Goal: Obtain resource: Download file/media

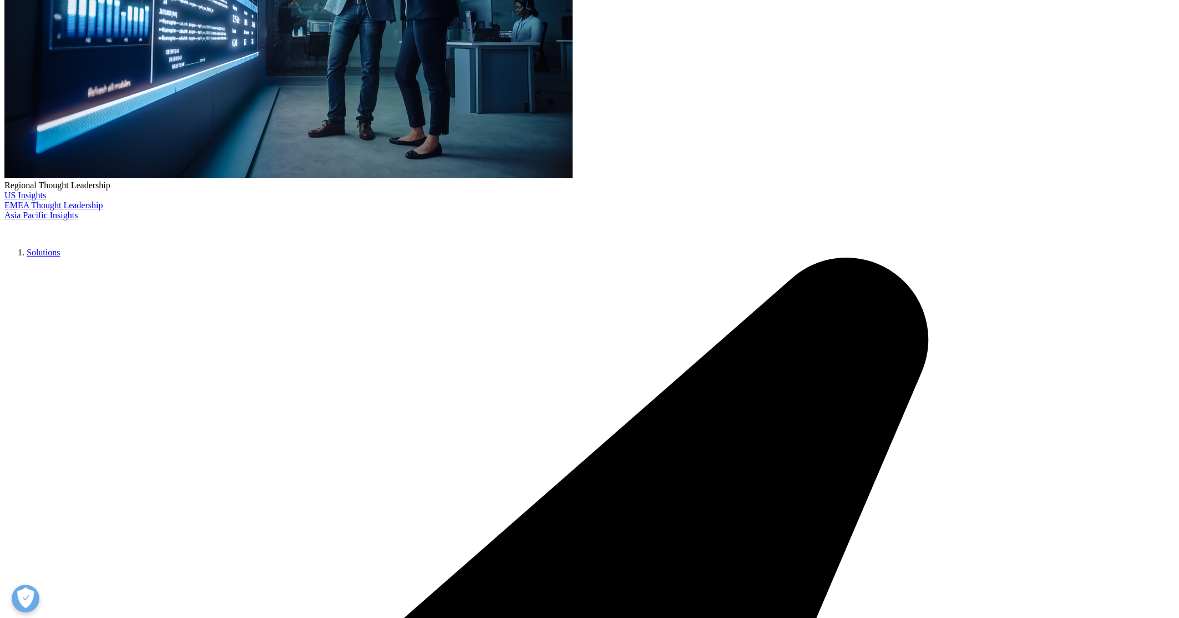
scroll to position [347, 0]
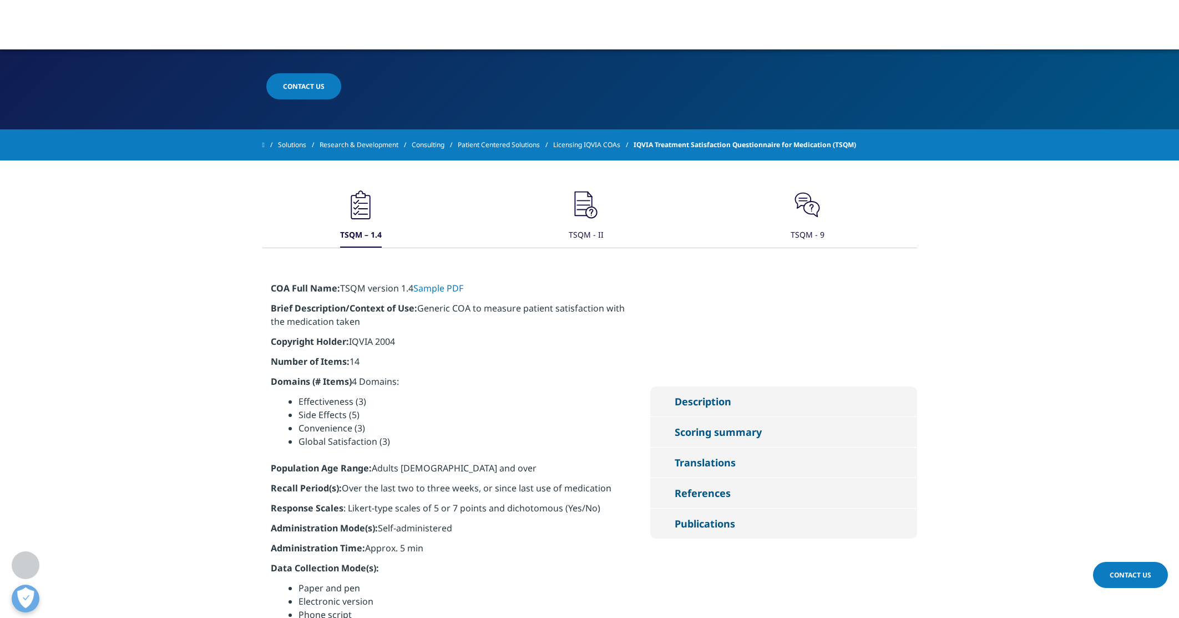
click at [669, 459] on button "Translations" at bounding box center [783, 462] width 267 height 30
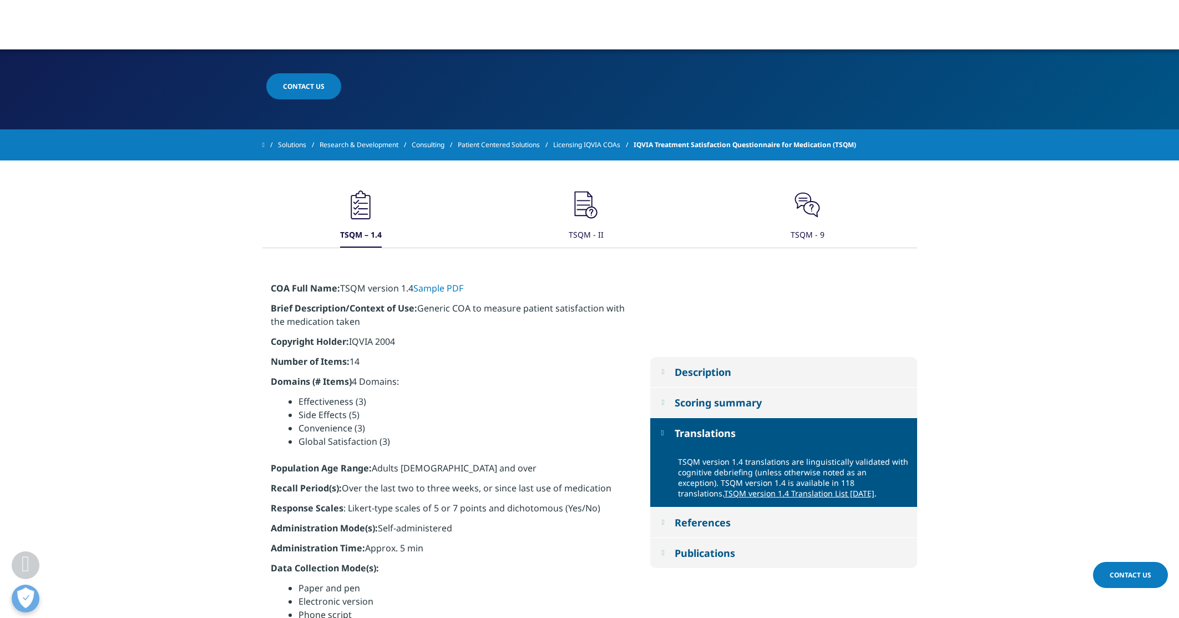
click at [664, 431] on em at bounding box center [662, 432] width 3 height 7
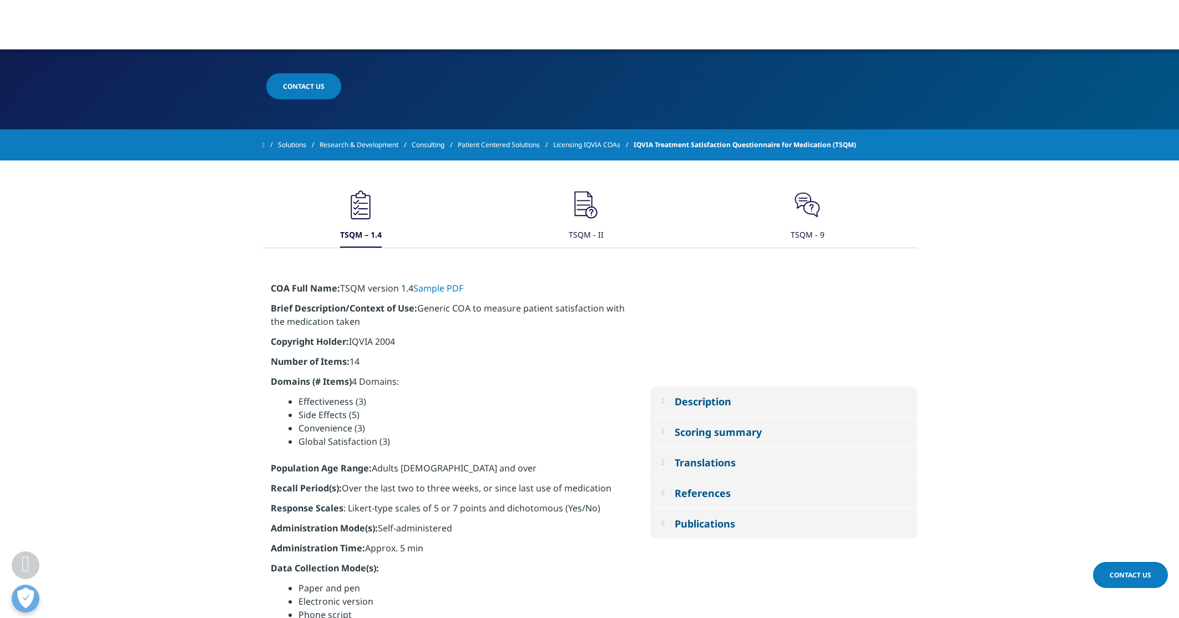
click at [664, 428] on em at bounding box center [662, 431] width 3 height 7
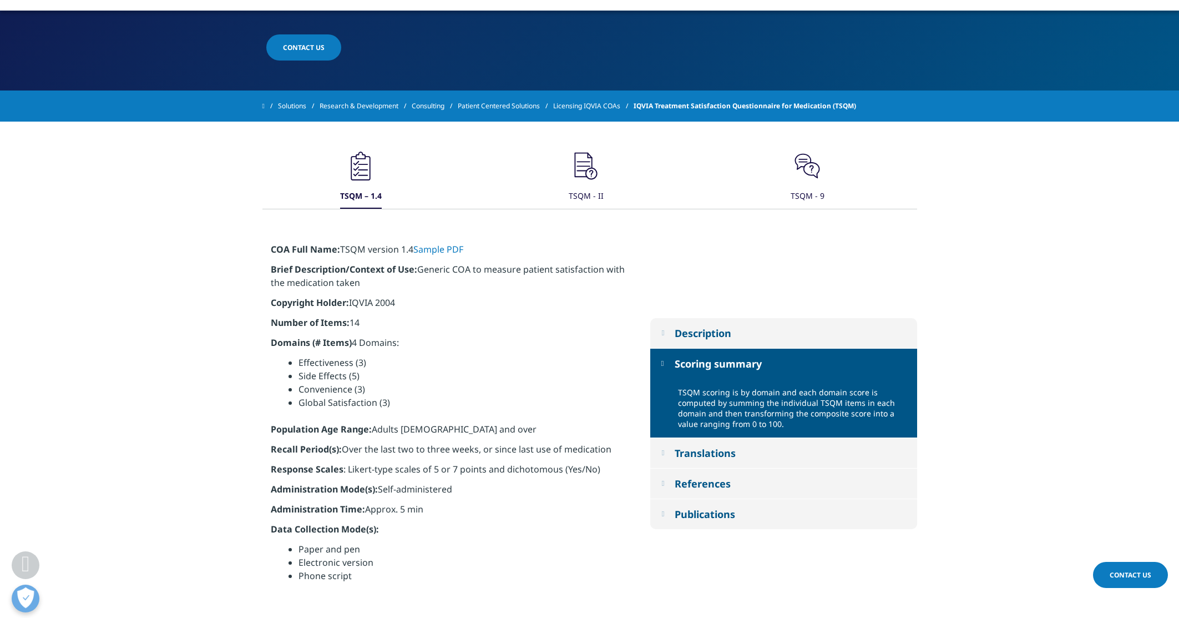
scroll to position [416, 0]
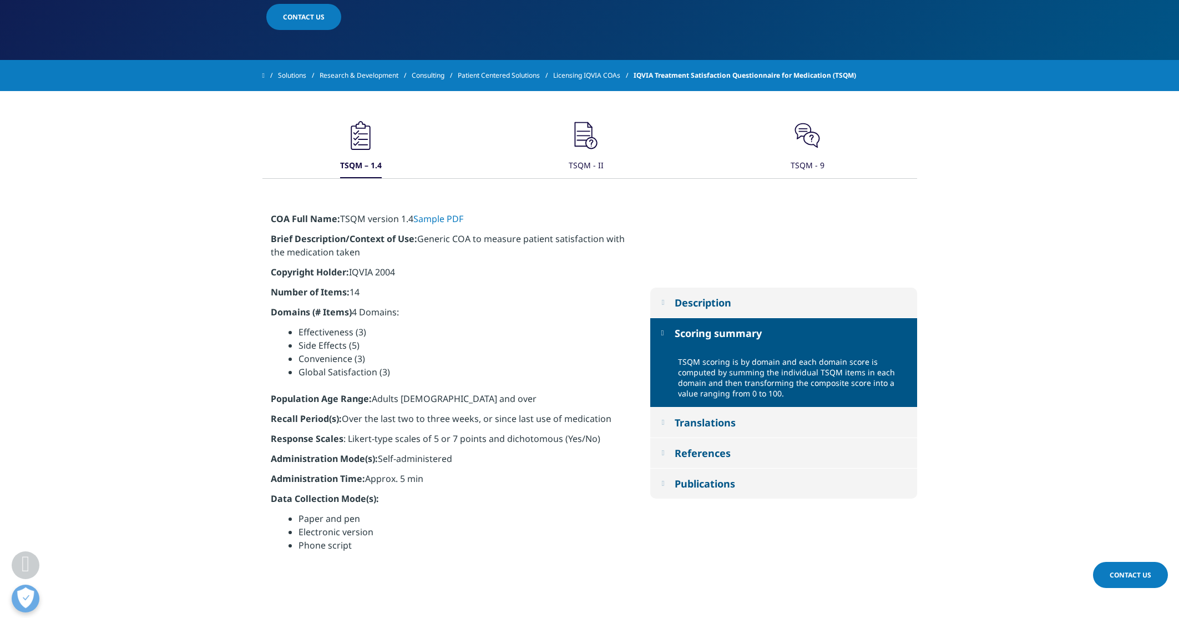
click at [664, 334] on em at bounding box center [662, 332] width 3 height 7
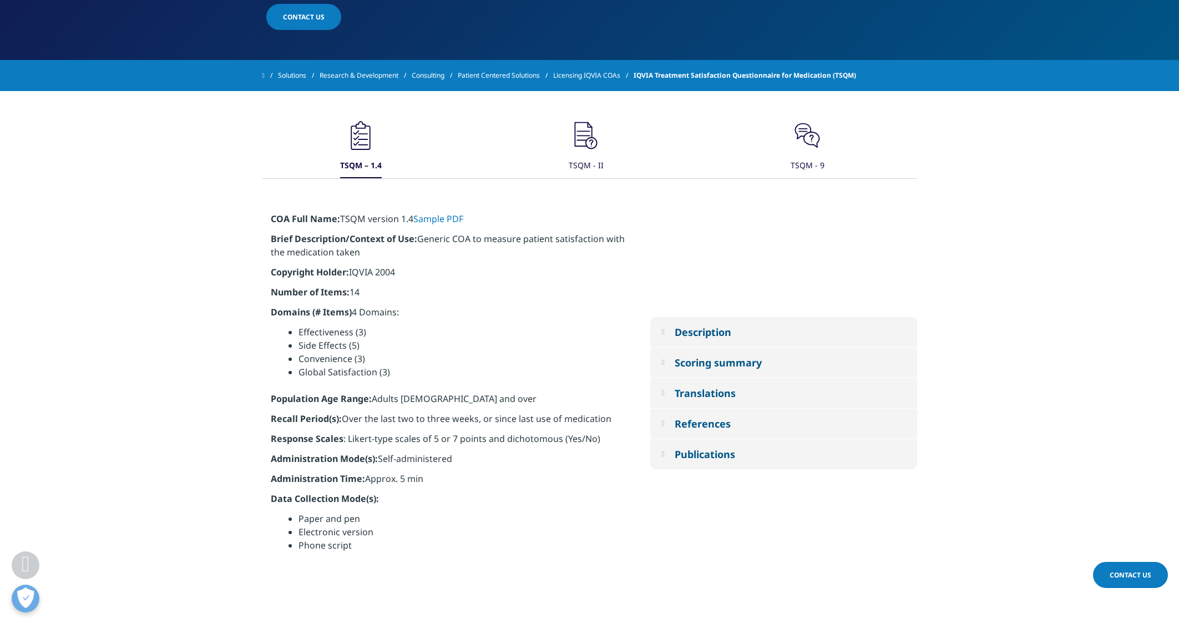
click at [664, 423] on em at bounding box center [662, 423] width 3 height 7
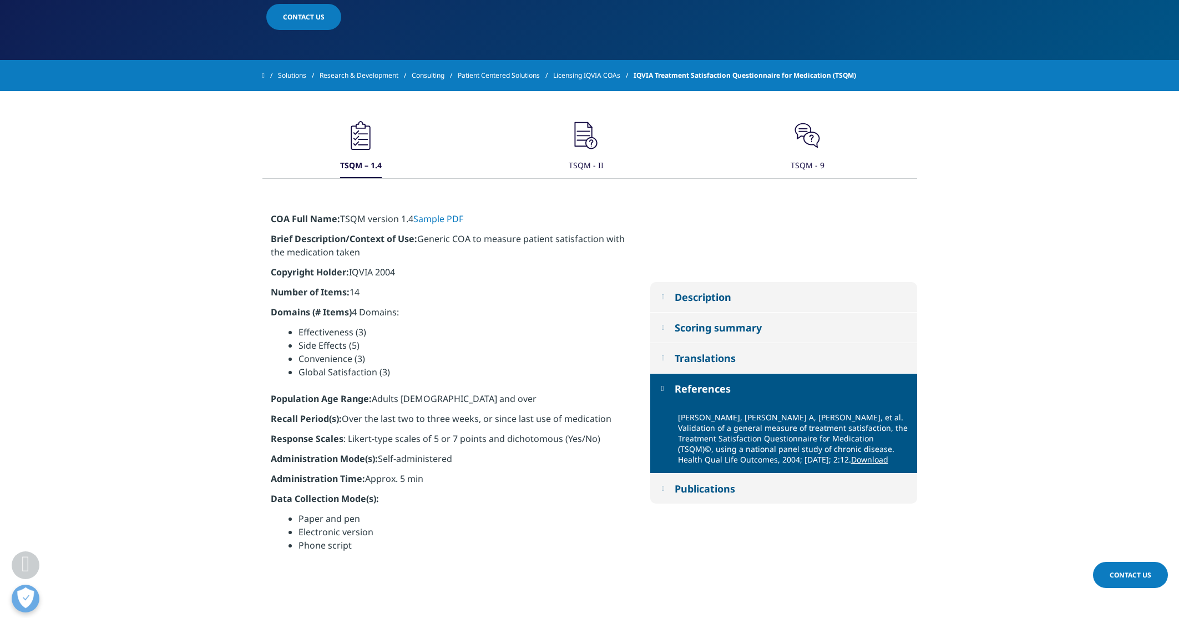
click at [662, 381] on button "References" at bounding box center [783, 388] width 267 height 30
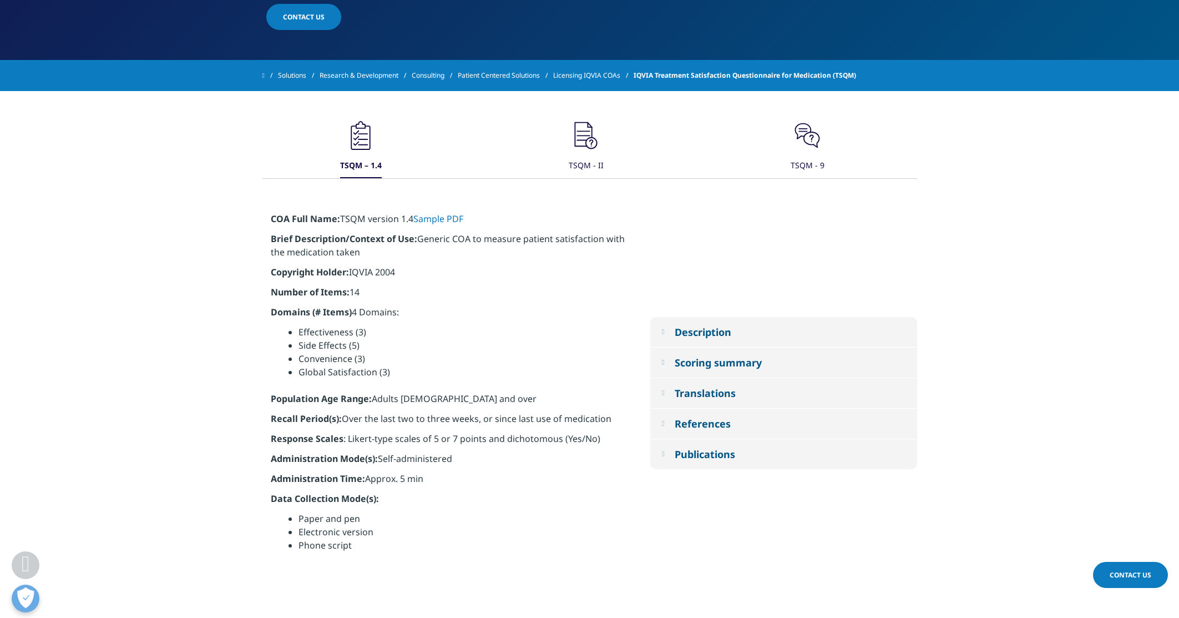
click at [662, 334] on button "Description" at bounding box center [783, 332] width 267 height 30
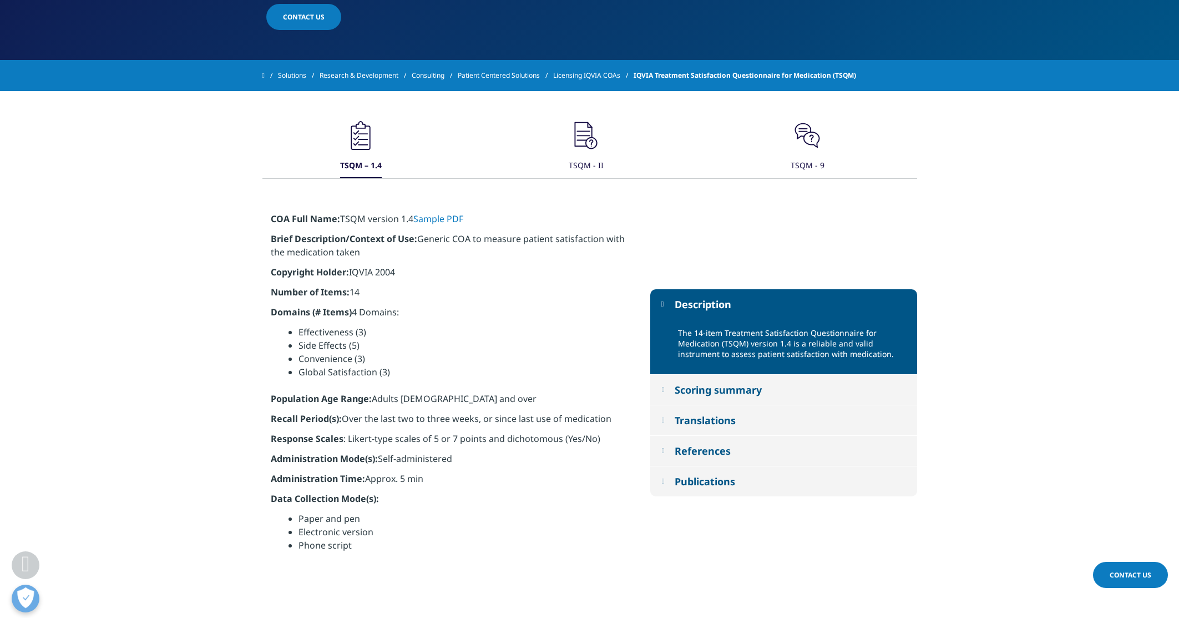
click at [664, 302] on em at bounding box center [662, 303] width 3 height 7
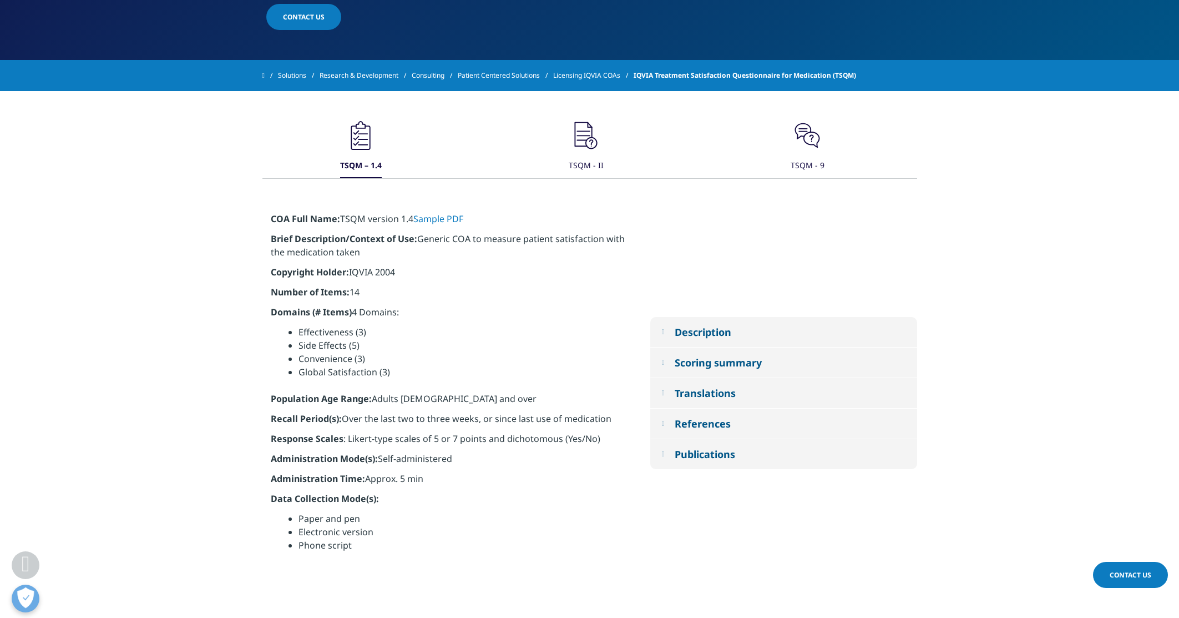
click at [456, 213] on link "Sample PDF" at bounding box center [438, 219] width 50 height 12
click at [377, 132] on icon ".cls-1{fill:#231f20;}" at bounding box center [360, 135] width 33 height 33
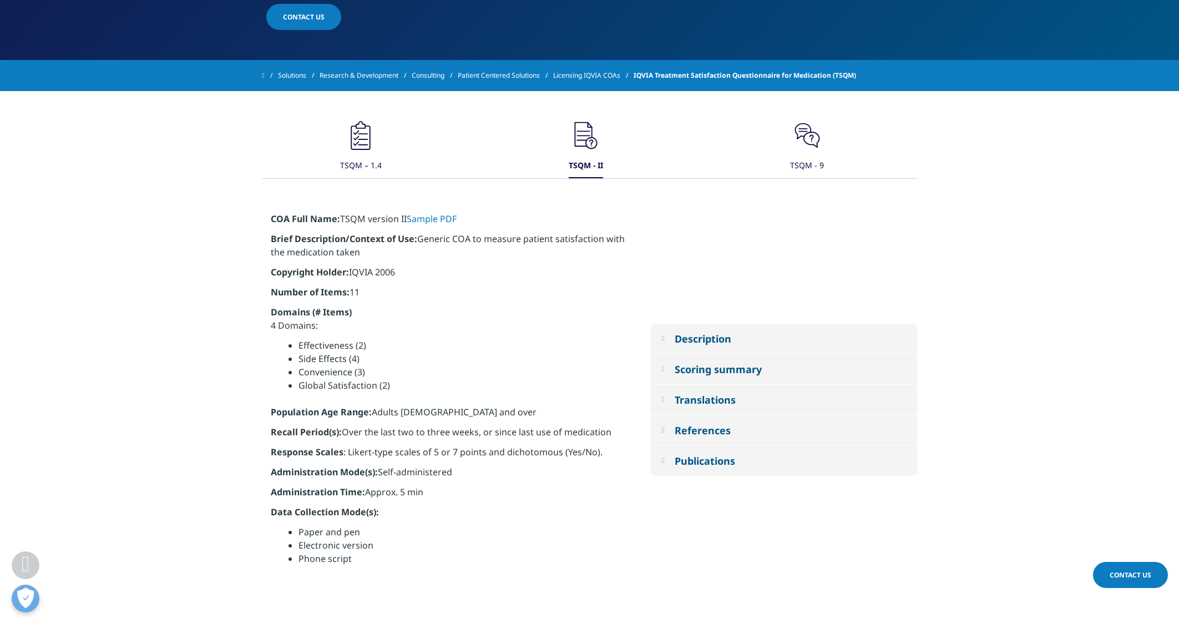
click at [661, 365] on em at bounding box center [662, 368] width 3 height 7
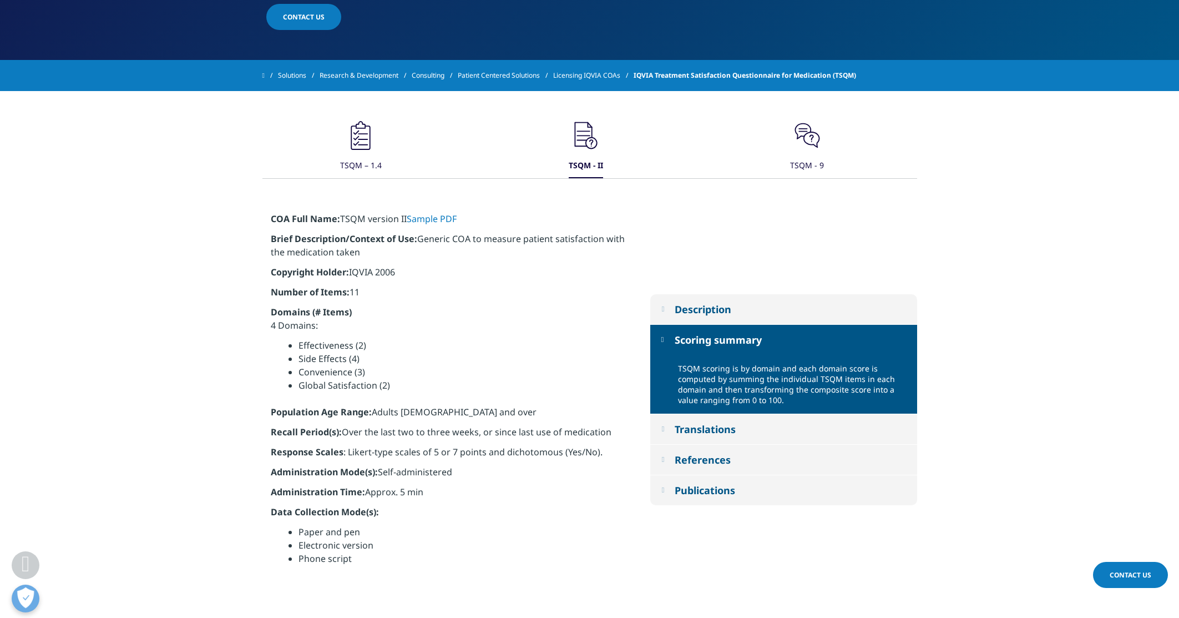
click at [360, 140] on icon ".cls-1{fill:#231f20;}" at bounding box center [360, 135] width 33 height 33
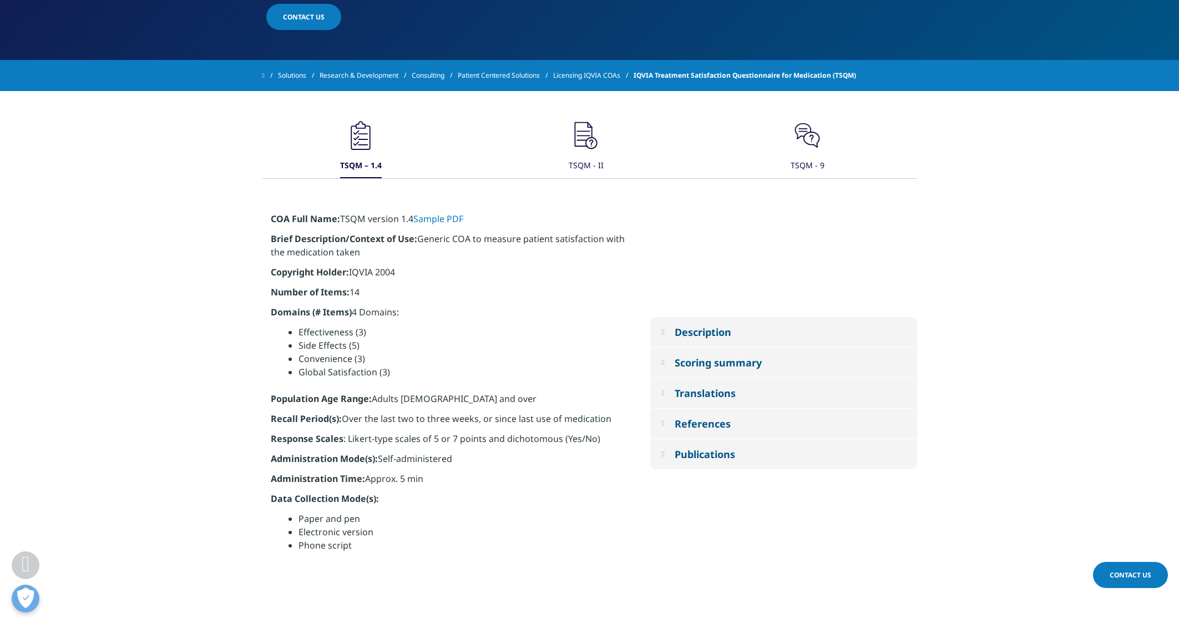
click at [658, 361] on button "Scoring summary" at bounding box center [783, 362] width 267 height 30
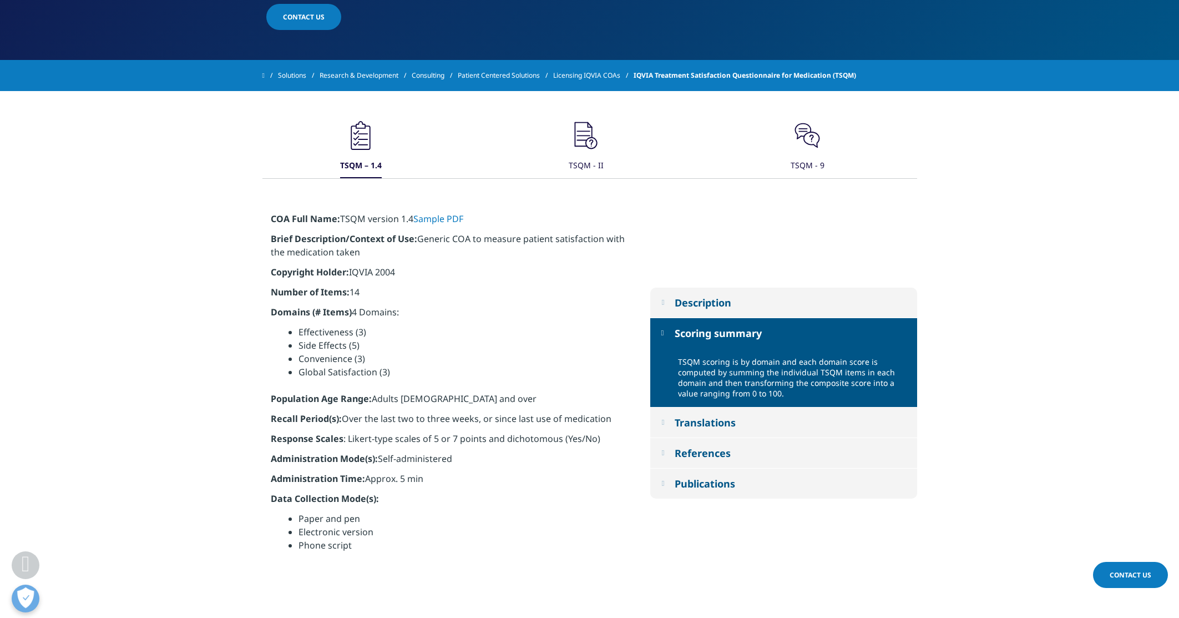
click at [377, 128] on icon ".cls-1{fill:#231f20;}" at bounding box center [360, 135] width 33 height 33
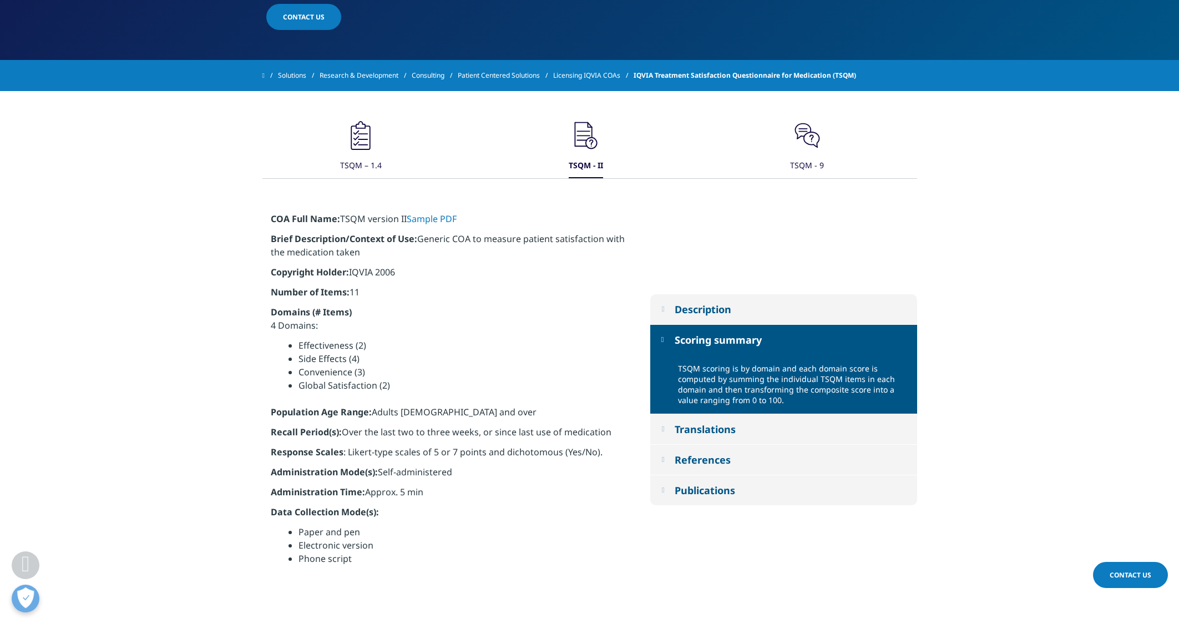
click at [444, 220] on link "Sample PDF" at bounding box center [432, 219] width 50 height 12
